Goal: Find contact information: Find contact information

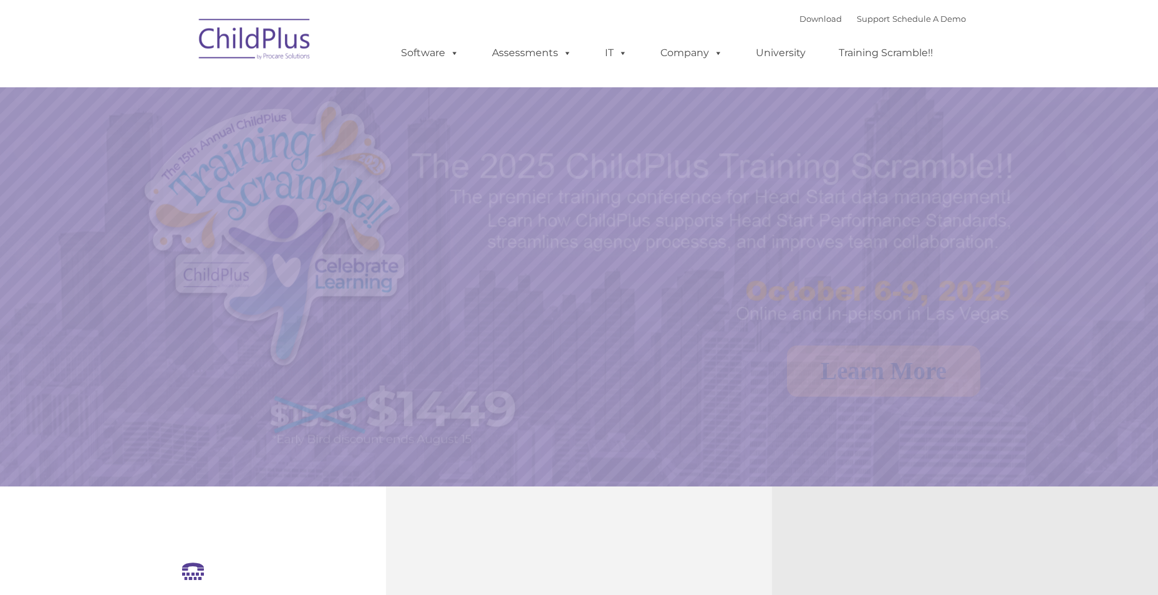
select select "MEDIUM"
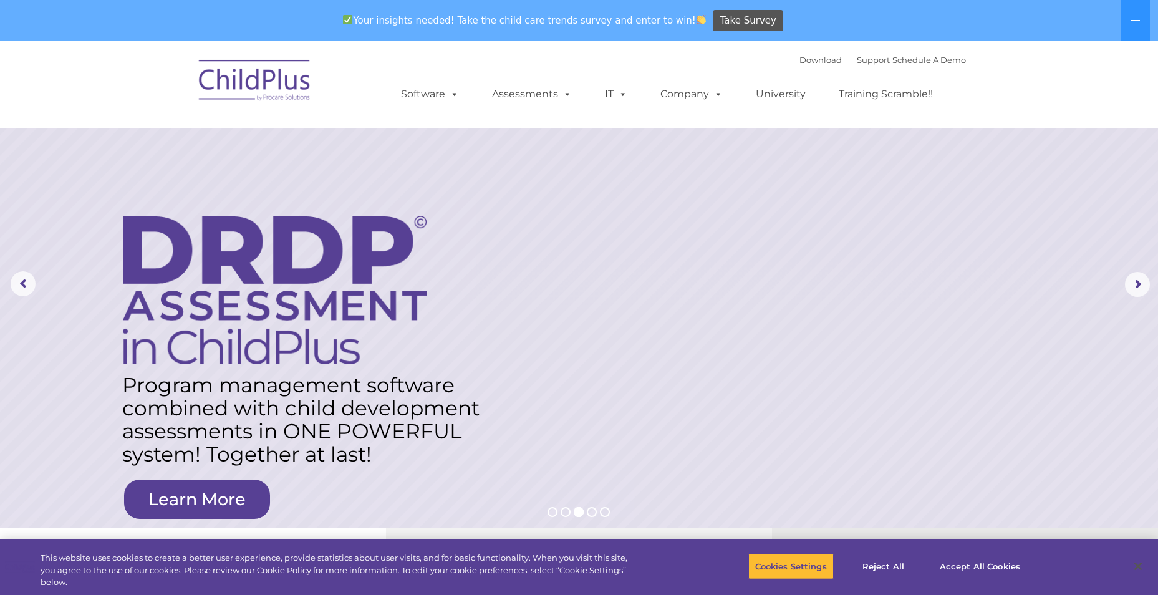
drag, startPoint x: 144, startPoint y: 1, endPoint x: 406, endPoint y: 130, distance: 292.1
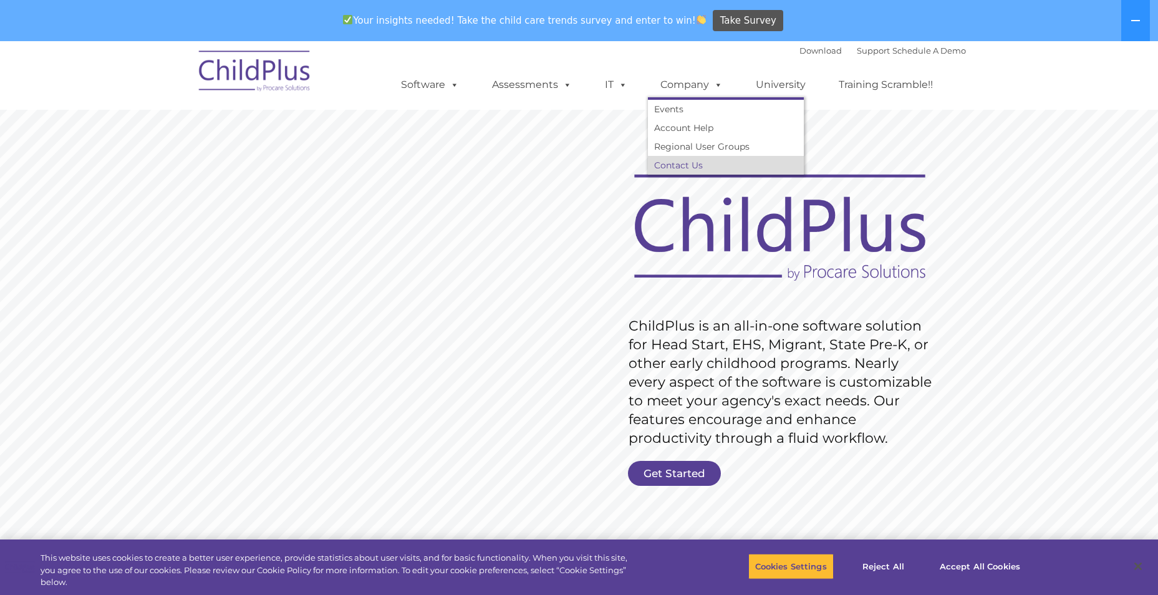
click at [693, 170] on link "Contact Us" at bounding box center [726, 165] width 156 height 19
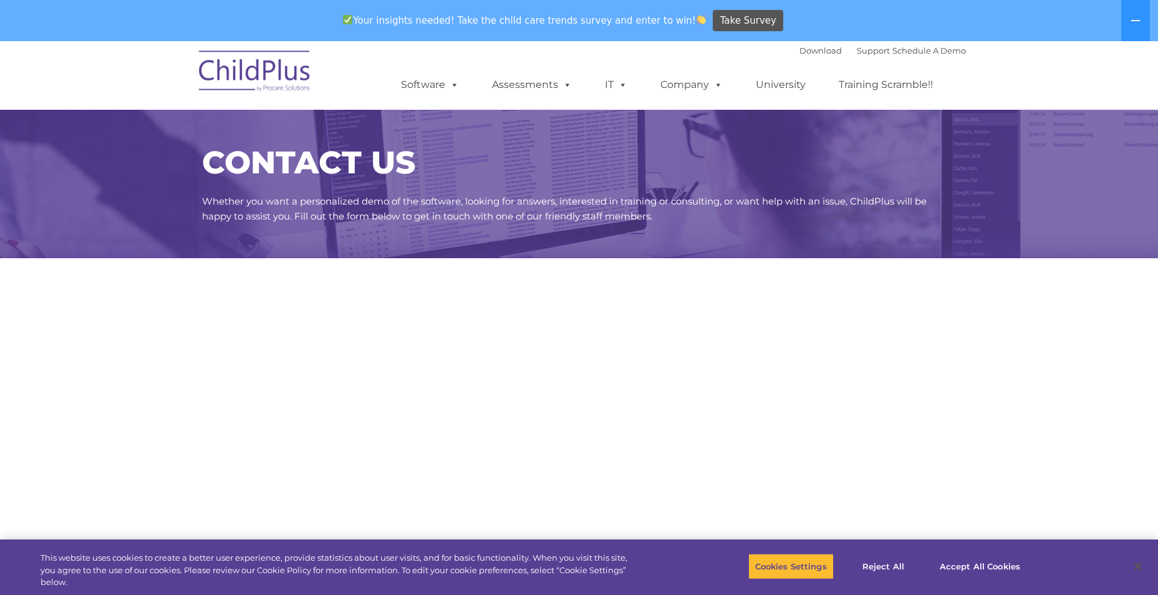
select select "MEDIUM"
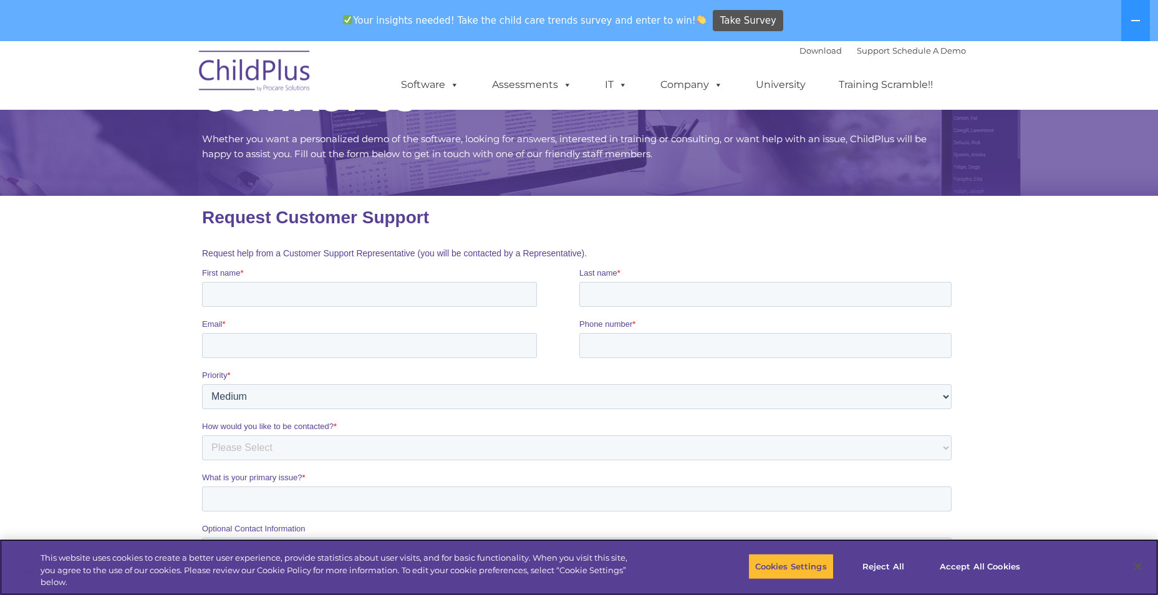
scroll to position [250, 0]
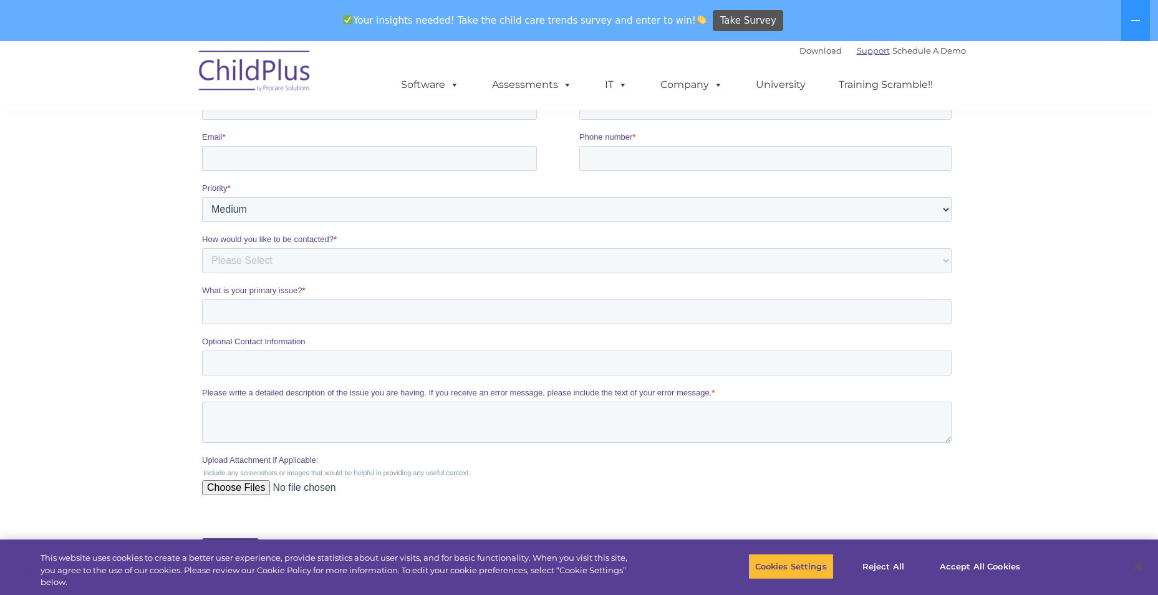
click at [858, 52] on link "Support" at bounding box center [873, 51] width 33 height 10
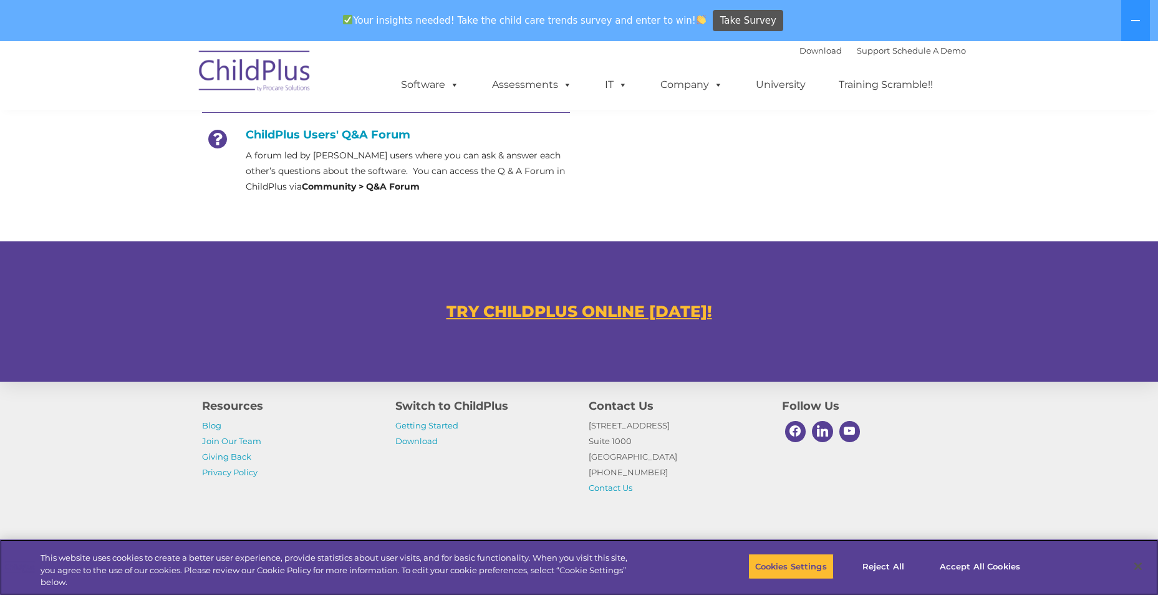
scroll to position [674, 0]
